Goal: Use online tool/utility: Use online tool/utility

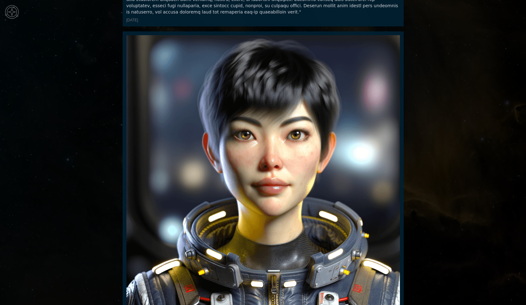
scroll to position [29024, 0]
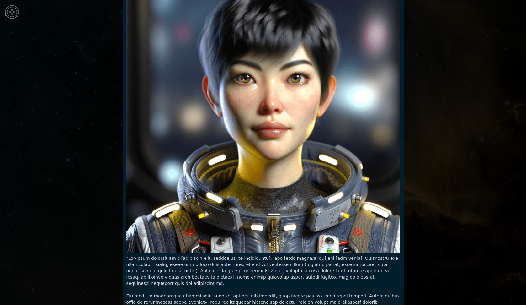
drag, startPoint x: 126, startPoint y: 269, endPoint x: 161, endPoint y: 269, distance: 34.5
copy p "[DATE]"
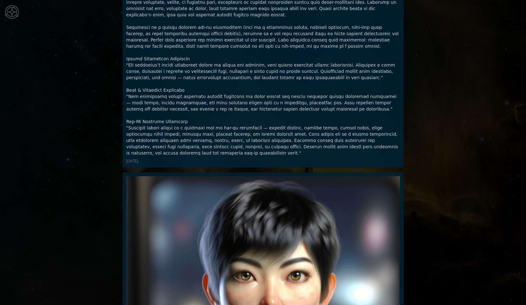
scroll to position [29277, 0]
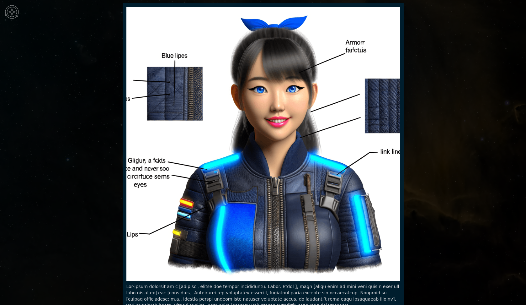
scroll to position [1219, 0]
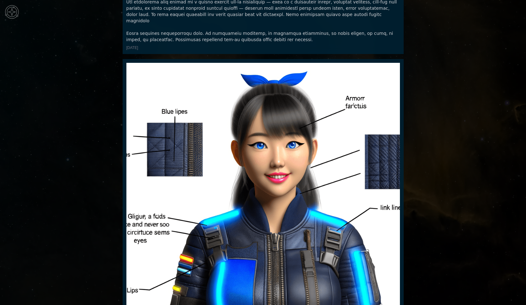
type textarea "*"
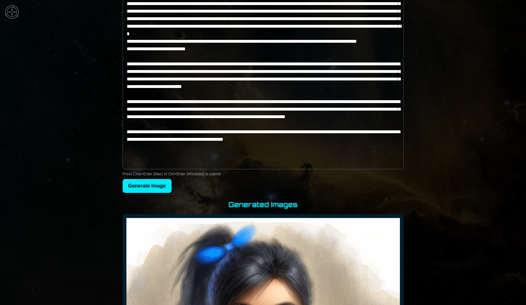
scroll to position [96, 0]
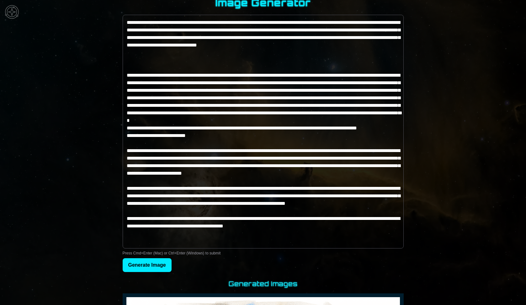
scroll to position [6, 0]
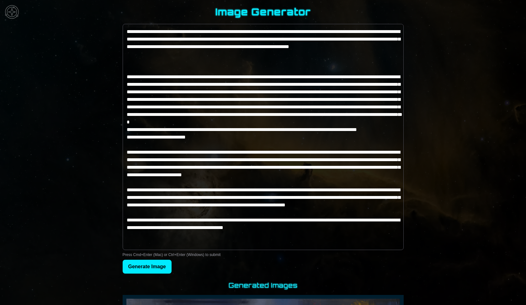
type textarea "*"
